Goal: Information Seeking & Learning: Learn about a topic

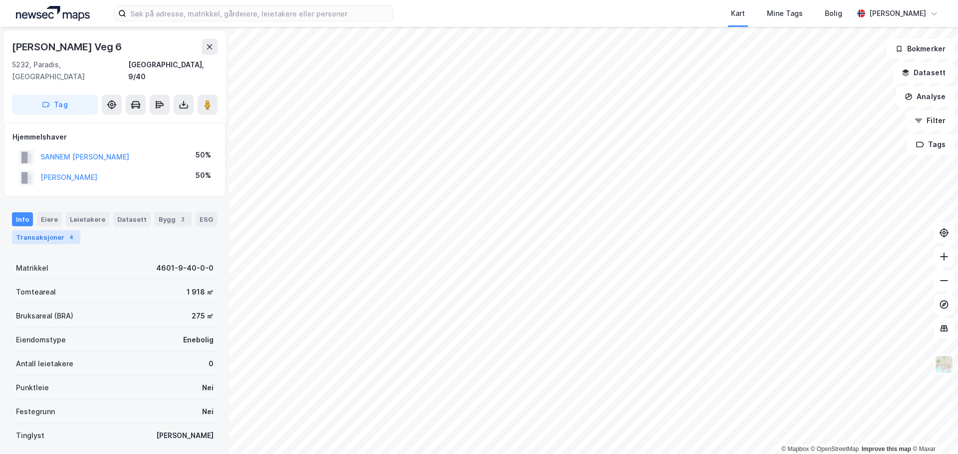
click at [46, 230] on div "Transaksjoner 4" at bounding box center [46, 237] width 68 height 14
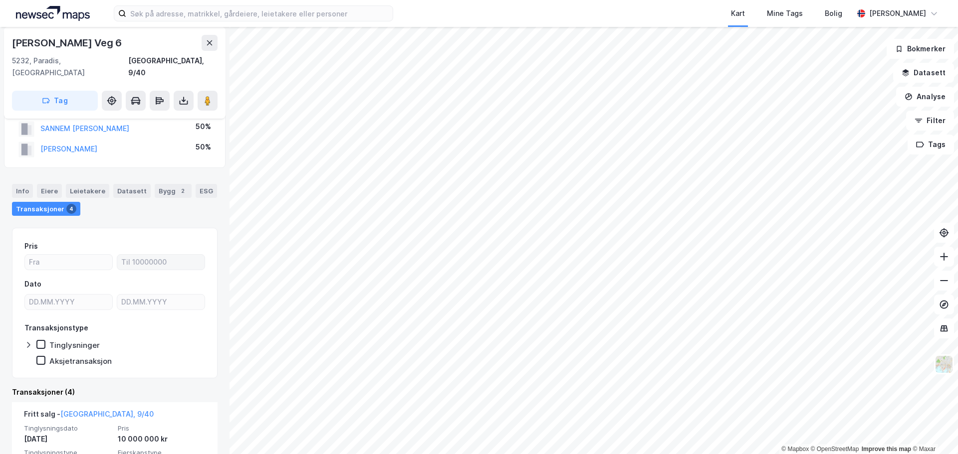
scroll to position [100, 0]
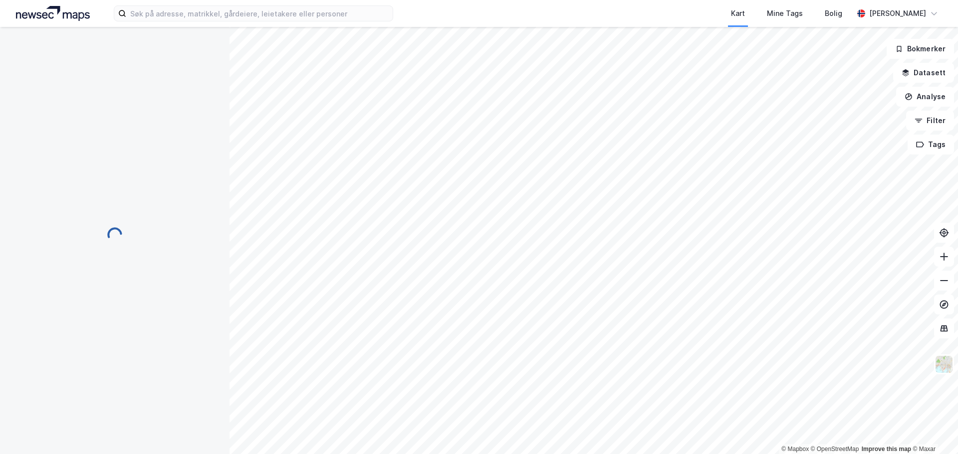
scroll to position [55, 0]
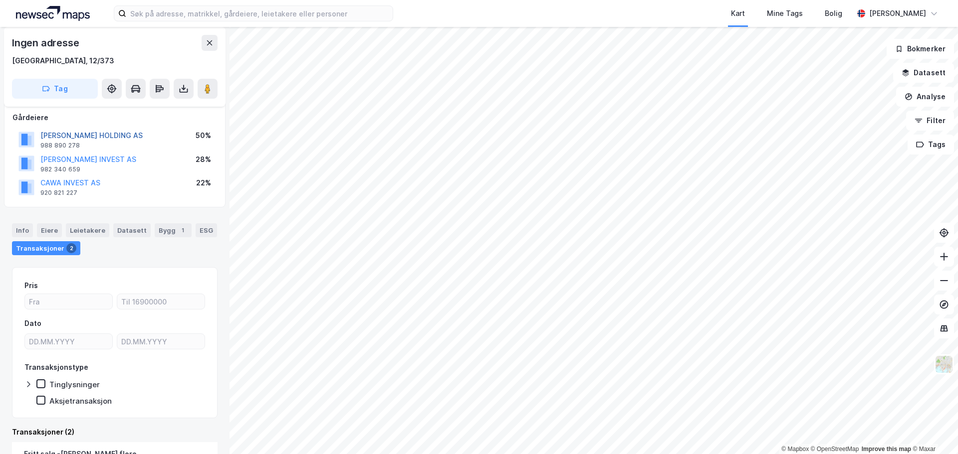
click at [0, 0] on button "[PERSON_NAME] HOLDING AS" at bounding box center [0, 0] width 0 height 0
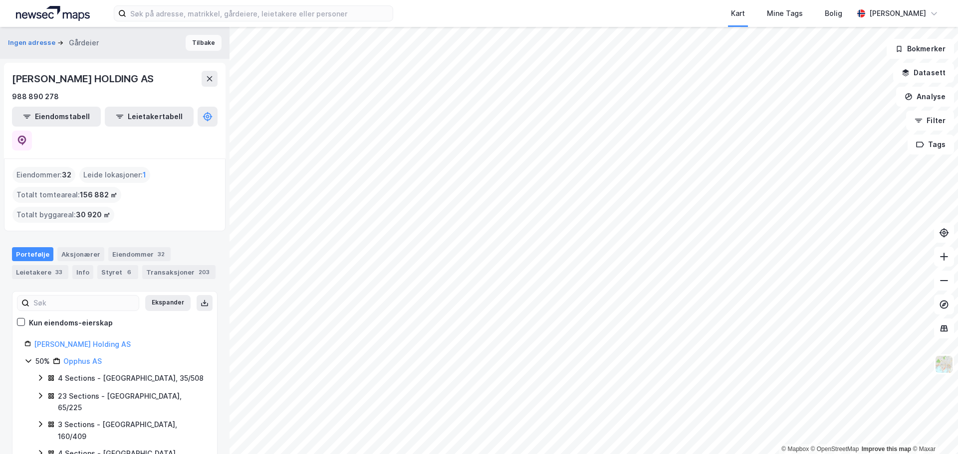
click at [191, 40] on button "Tilbake" at bounding box center [204, 43] width 36 height 16
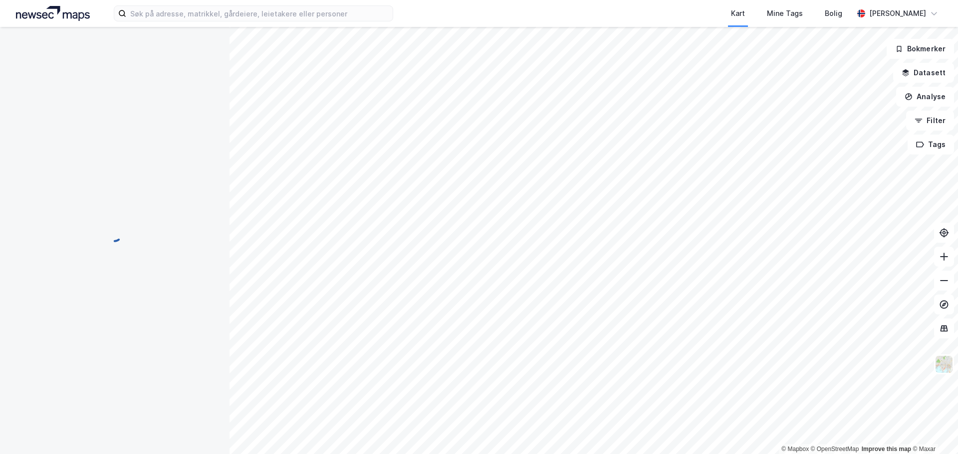
scroll to position [55, 0]
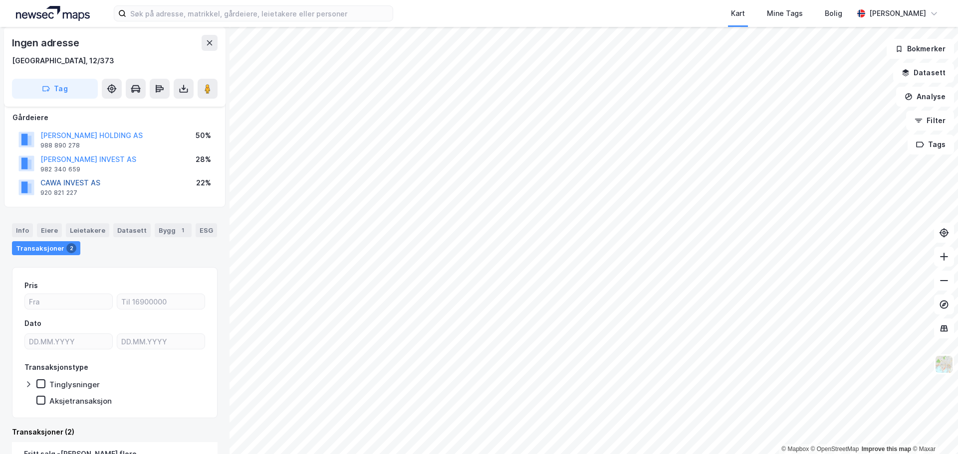
click at [0, 0] on button "CAWA INVEST AS" at bounding box center [0, 0] width 0 height 0
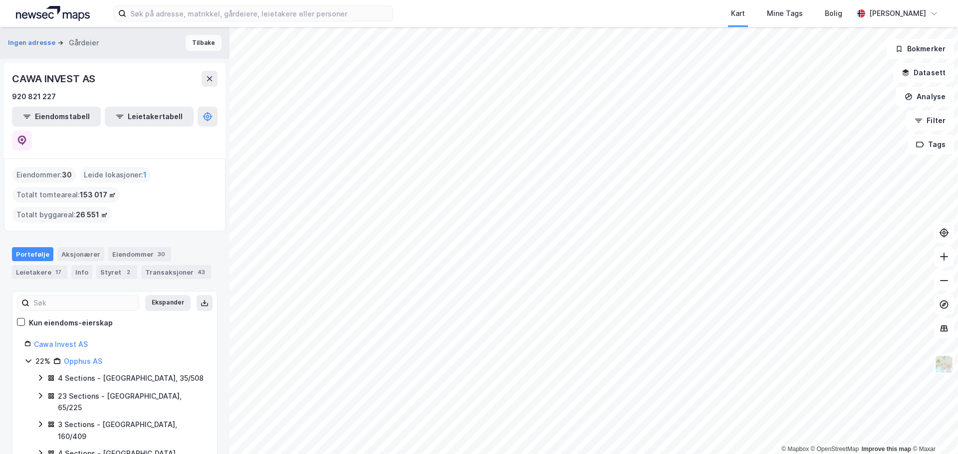
click at [208, 42] on button "Tilbake" at bounding box center [204, 43] width 36 height 16
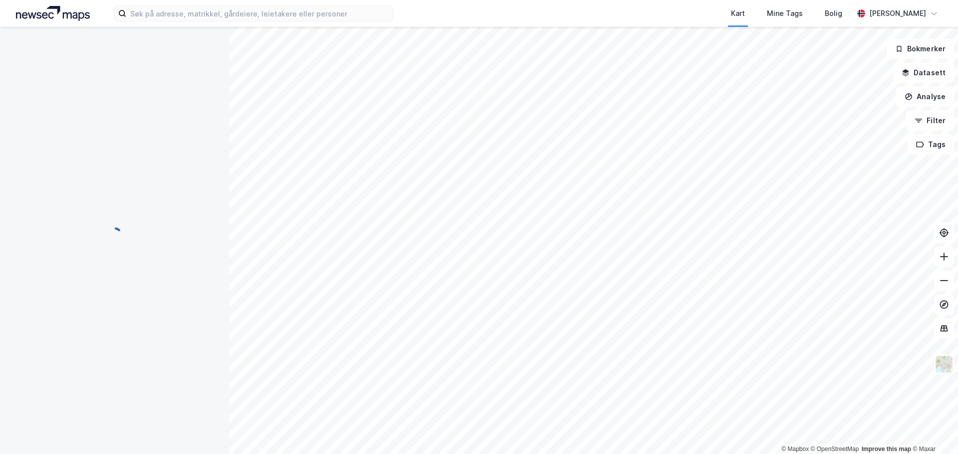
scroll to position [55, 0]
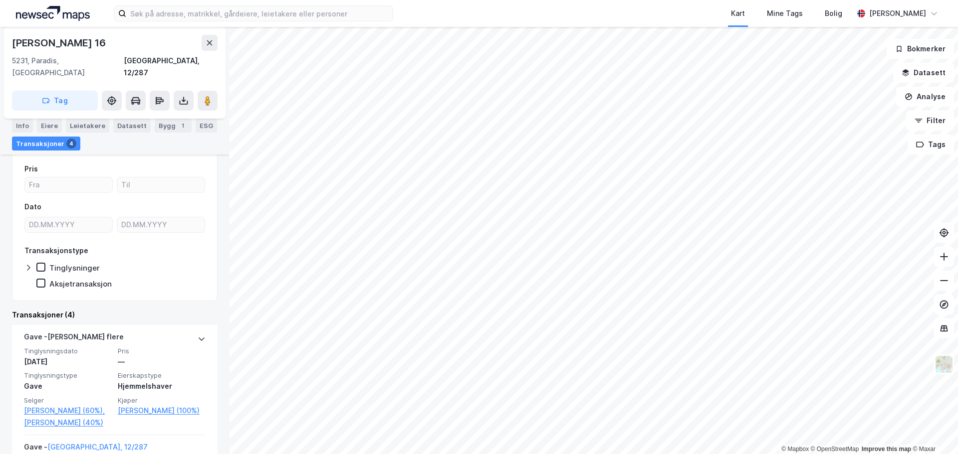
scroll to position [100, 0]
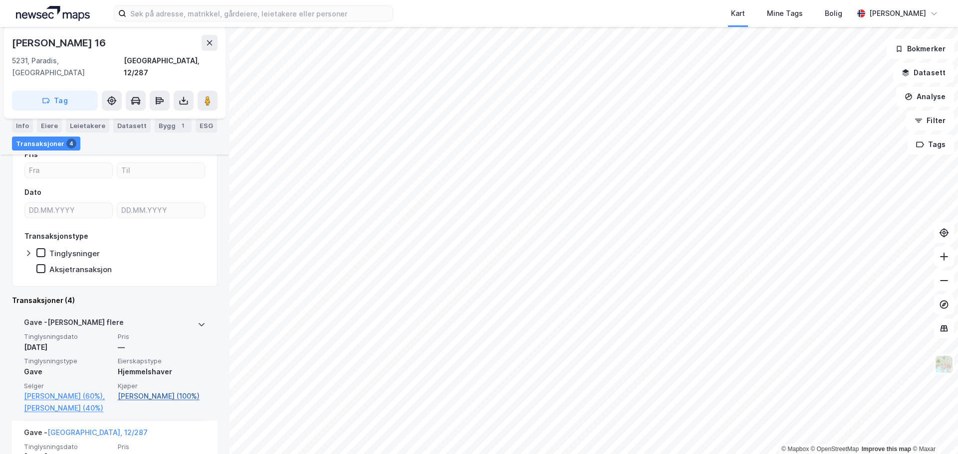
click at [140, 391] on link "[PERSON_NAME] (100%)" at bounding box center [162, 397] width 88 height 12
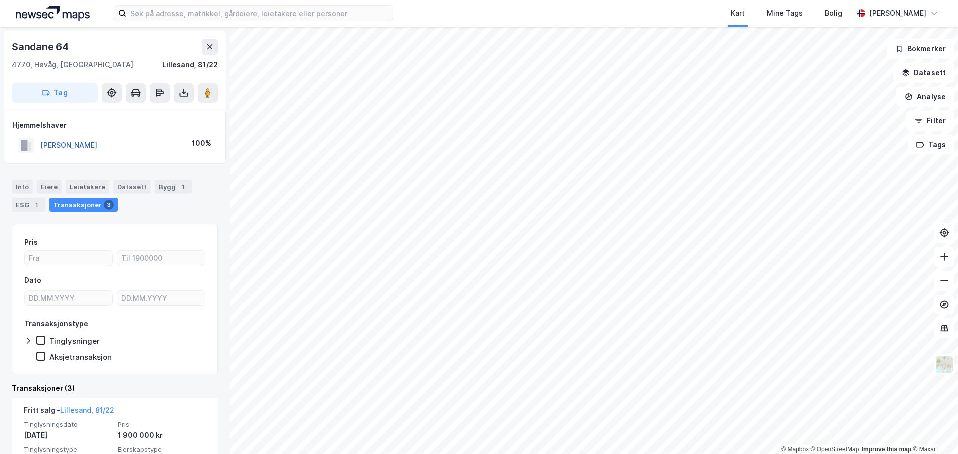
click at [0, 0] on button "[PERSON_NAME]" at bounding box center [0, 0] width 0 height 0
